Goal: Information Seeking & Learning: Learn about a topic

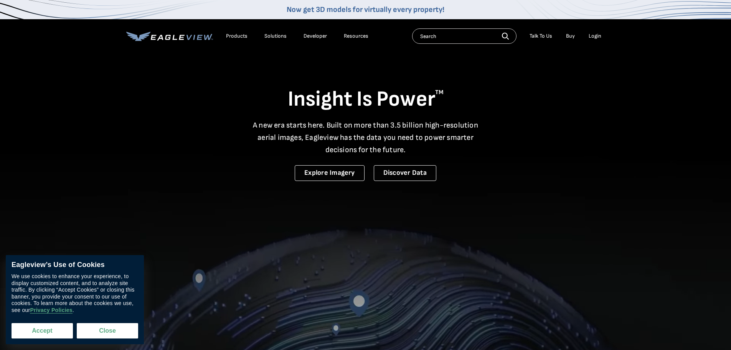
click at [51, 324] on button "Accept" at bounding box center [42, 330] width 61 height 15
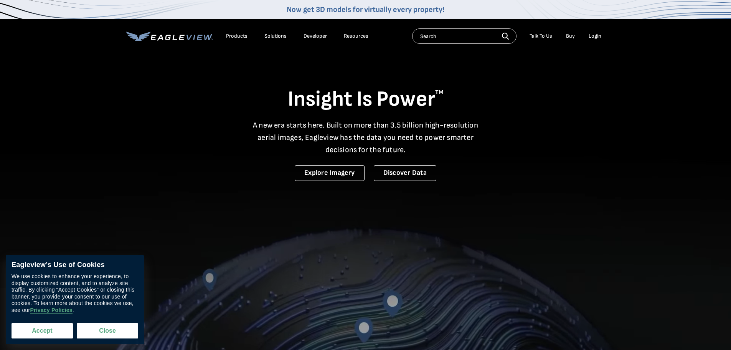
checkbox input "true"
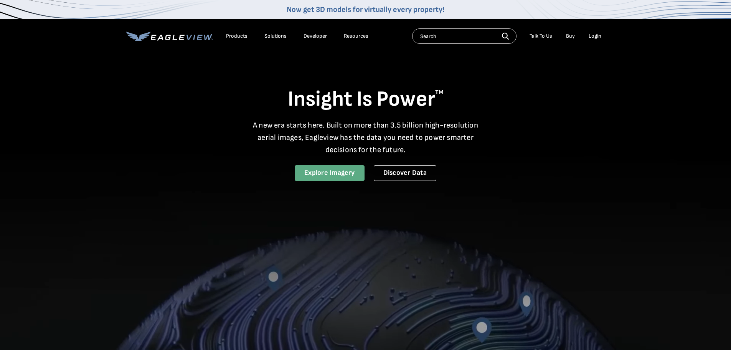
click at [323, 173] on link "Explore Imagery" at bounding box center [330, 173] width 70 height 16
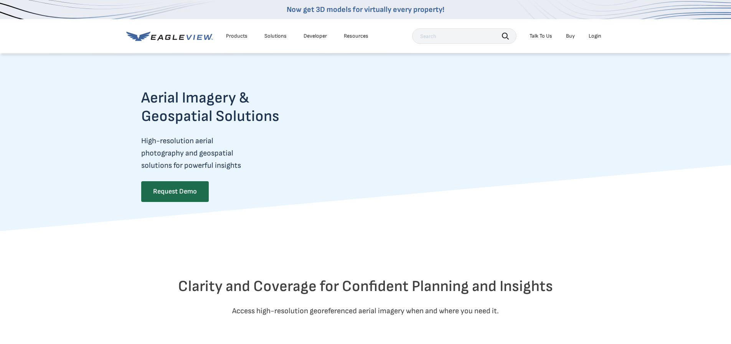
click at [239, 34] on div "Products" at bounding box center [236, 36] width 21 height 7
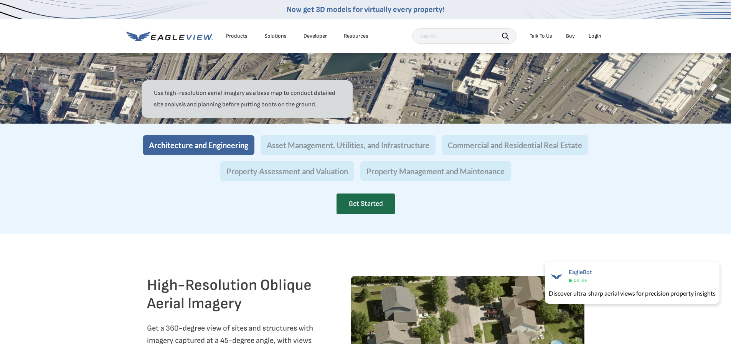
scroll to position [742, 0]
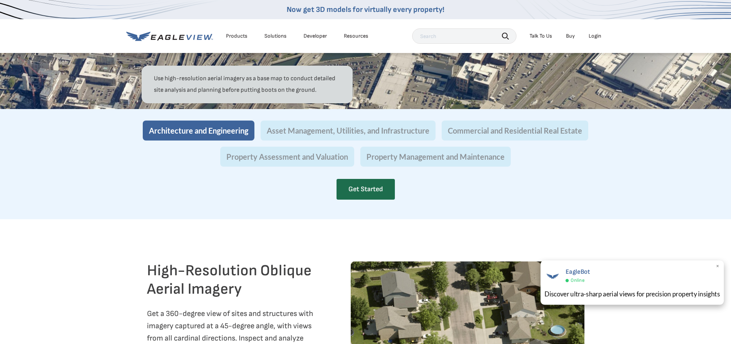
click at [718, 266] on span "×" at bounding box center [718, 267] width 4 height 8
